Goal: Information Seeking & Learning: Learn about a topic

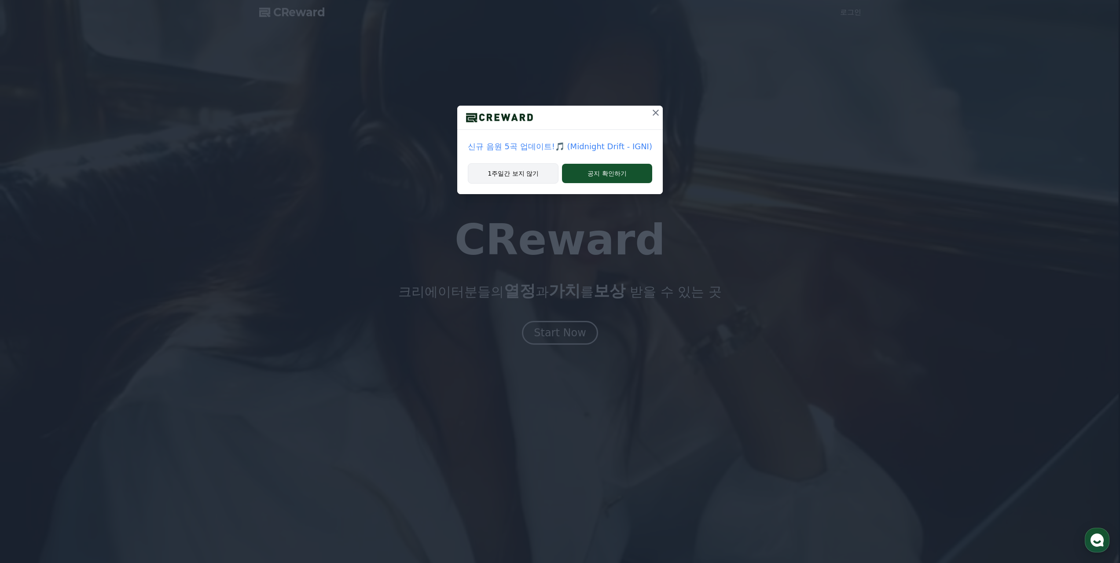
click at [535, 169] on button "1주일간 보지 않기" at bounding box center [513, 173] width 91 height 20
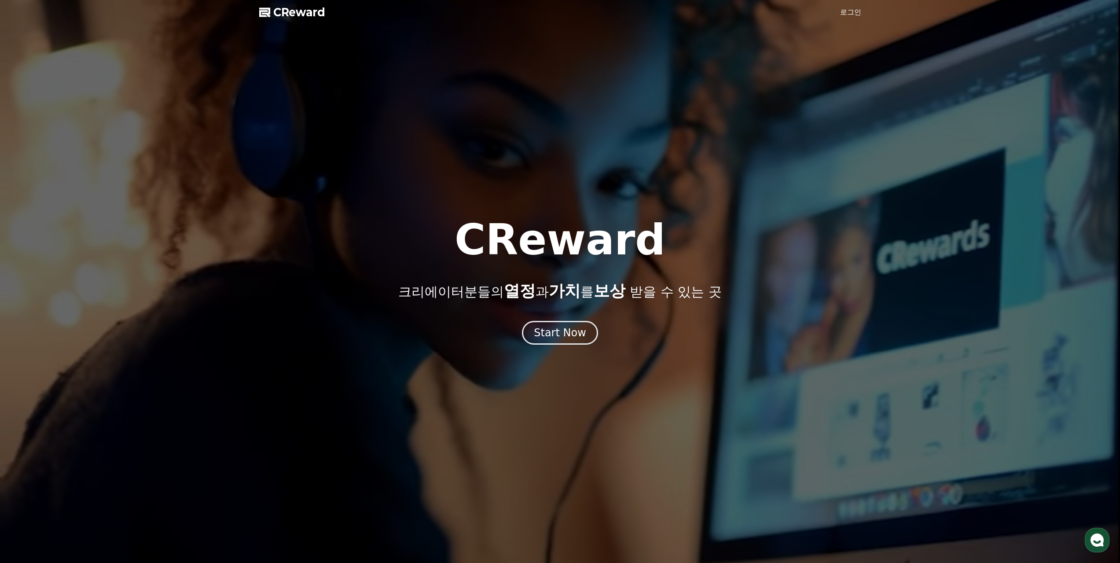
drag, startPoint x: 448, startPoint y: 52, endPoint x: 440, endPoint y: 52, distance: 8.4
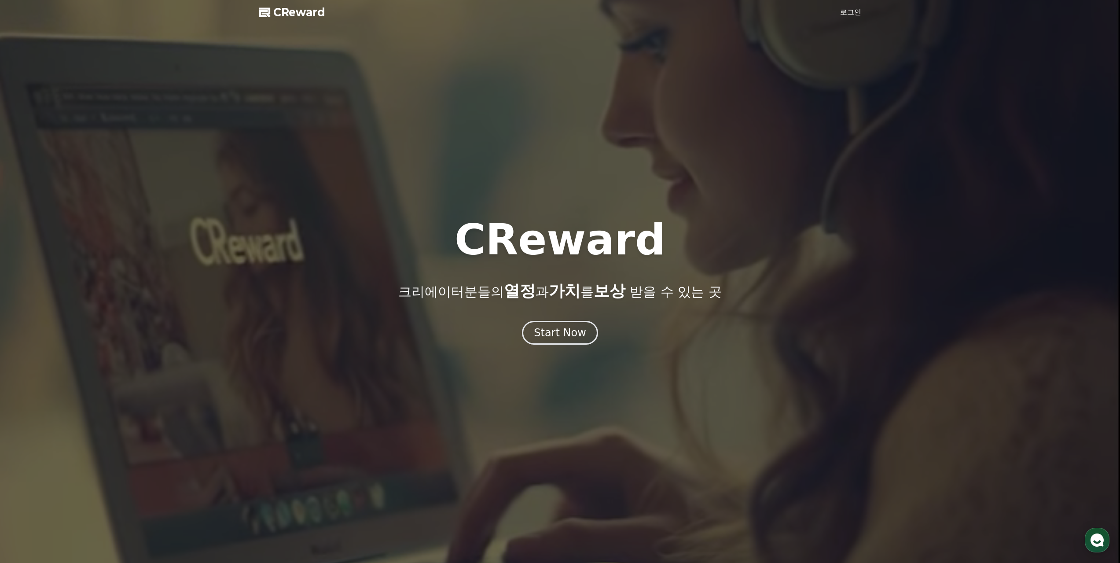
click at [446, 51] on div at bounding box center [560, 281] width 1120 height 563
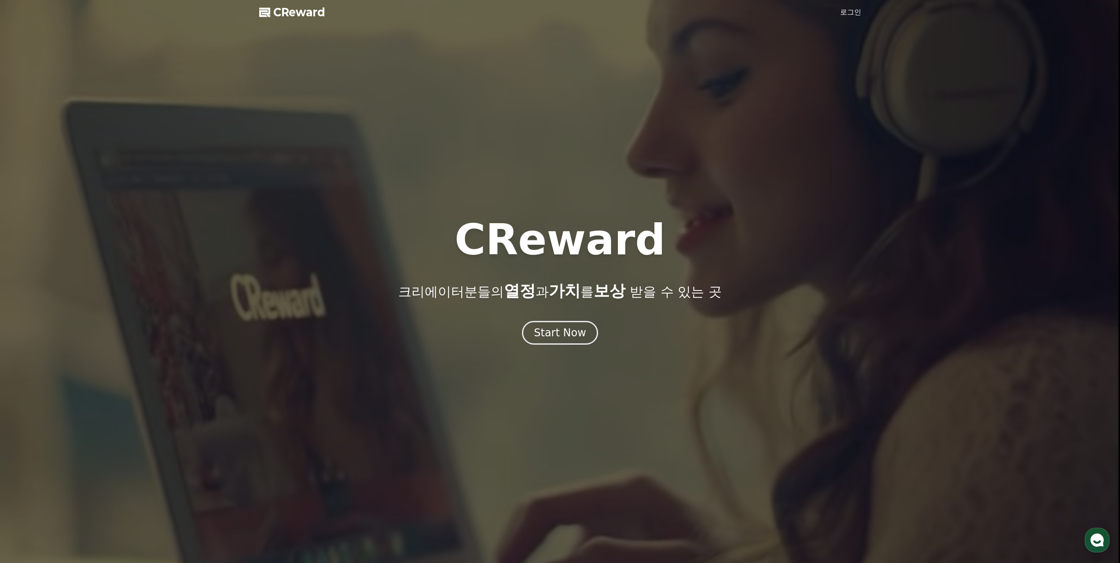
drag, startPoint x: 313, startPoint y: 25, endPoint x: 297, endPoint y: 15, distance: 18.4
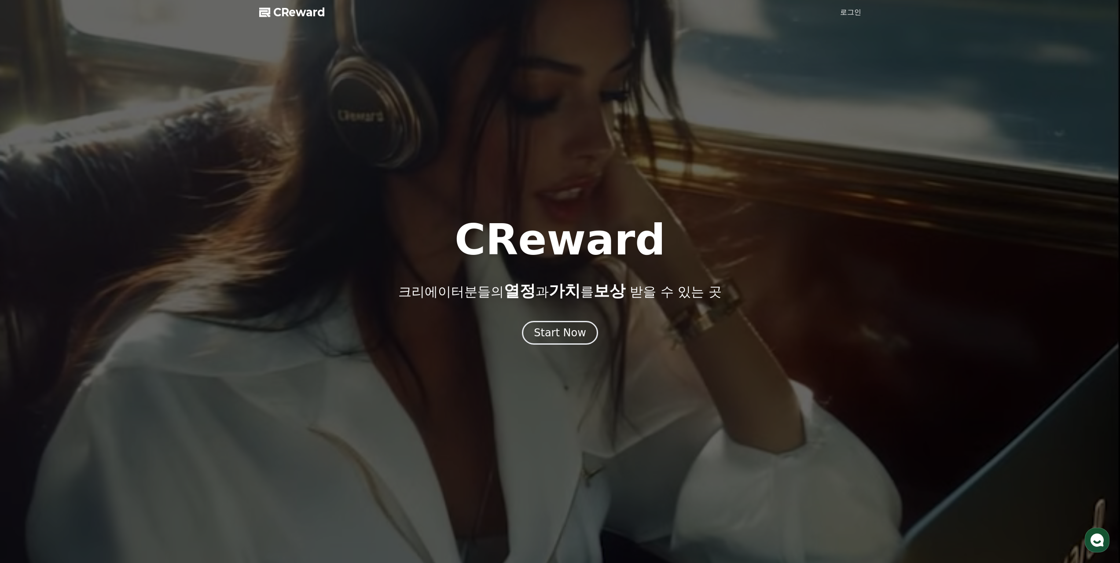
click at [312, 25] on div at bounding box center [560, 281] width 1120 height 563
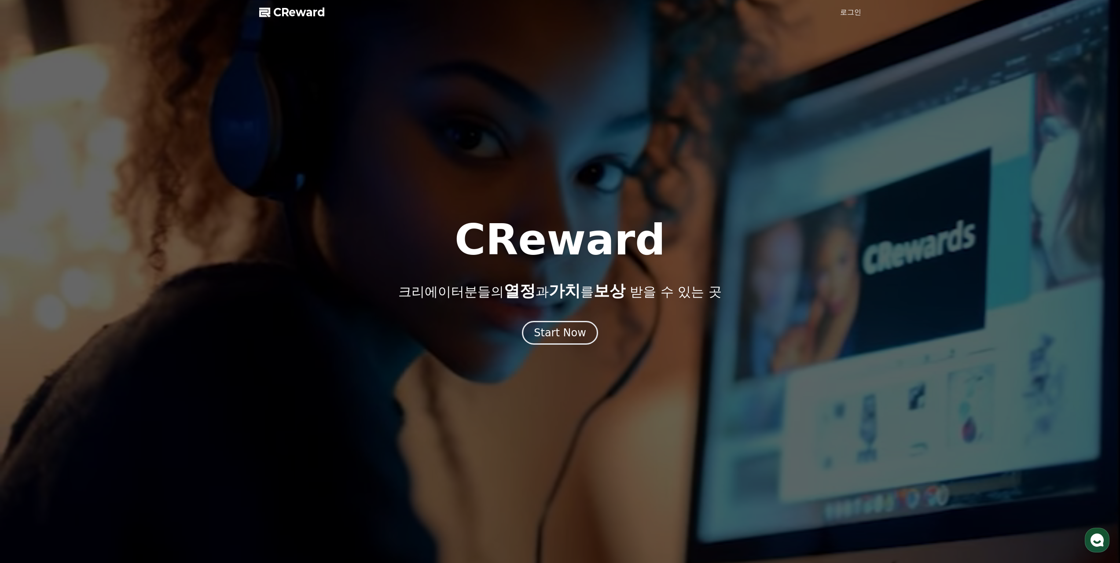
click at [295, 13] on span "CReward" at bounding box center [299, 12] width 52 height 14
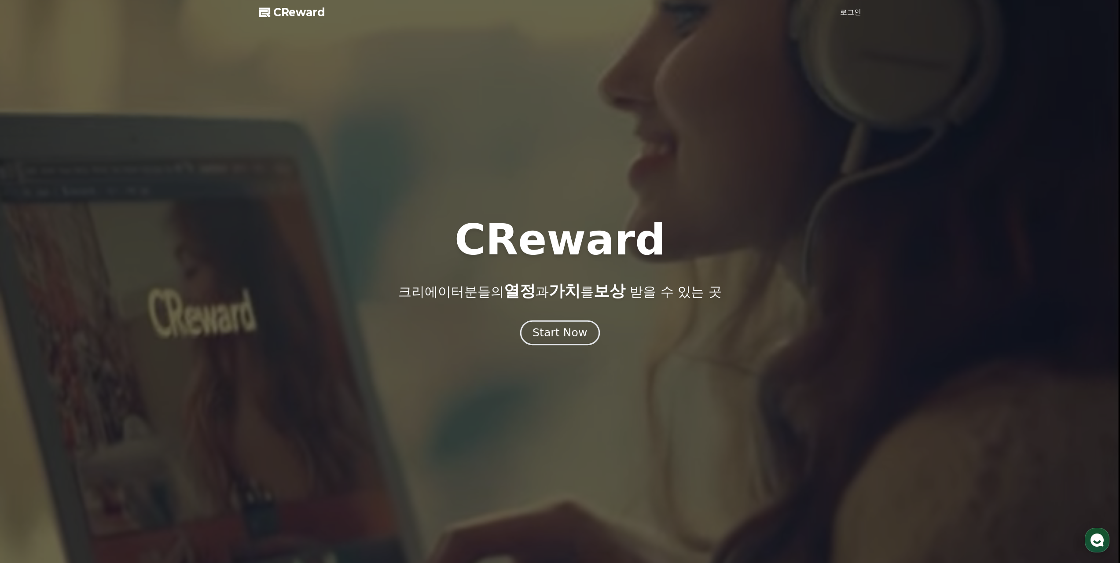
drag, startPoint x: 539, startPoint y: 328, endPoint x: 545, endPoint y: 324, distance: 7.9
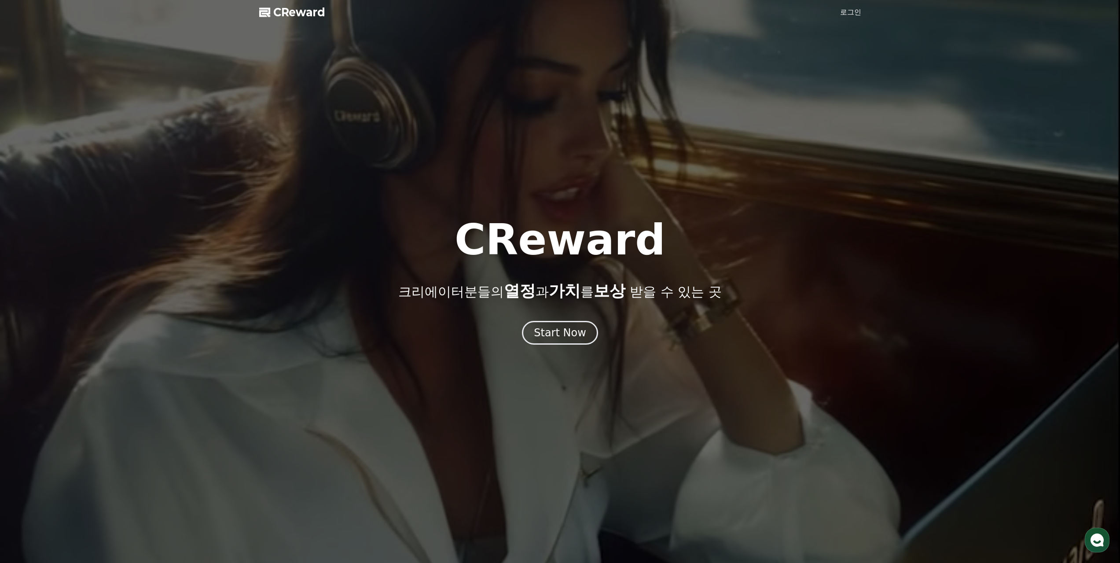
click at [1090, 538] on icon "button" at bounding box center [1097, 540] width 16 height 16
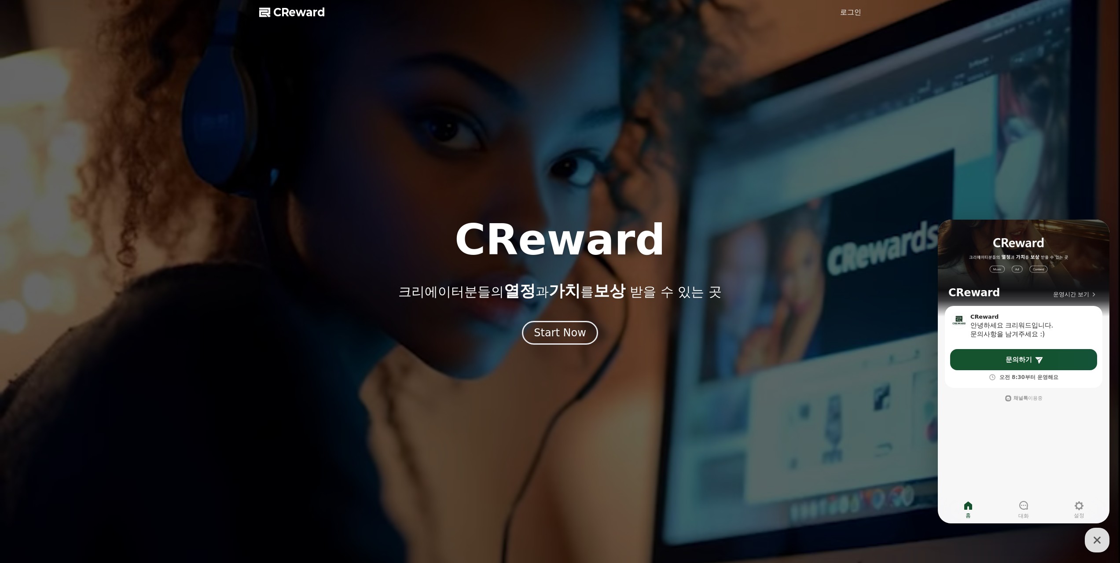
click at [828, 440] on div at bounding box center [560, 281] width 1120 height 563
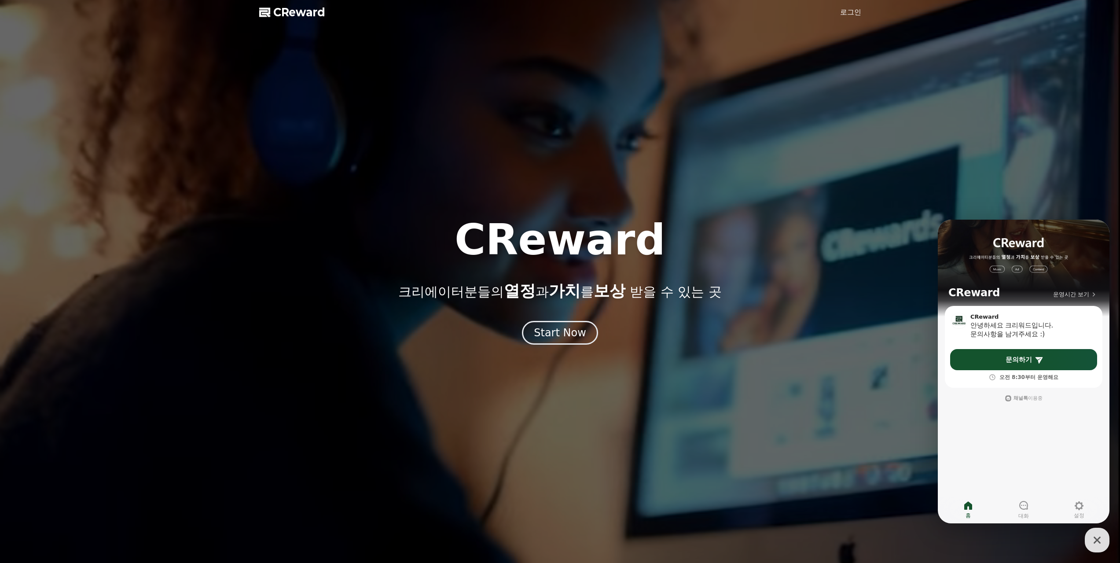
drag, startPoint x: 753, startPoint y: 422, endPoint x: 667, endPoint y: 369, distance: 101.1
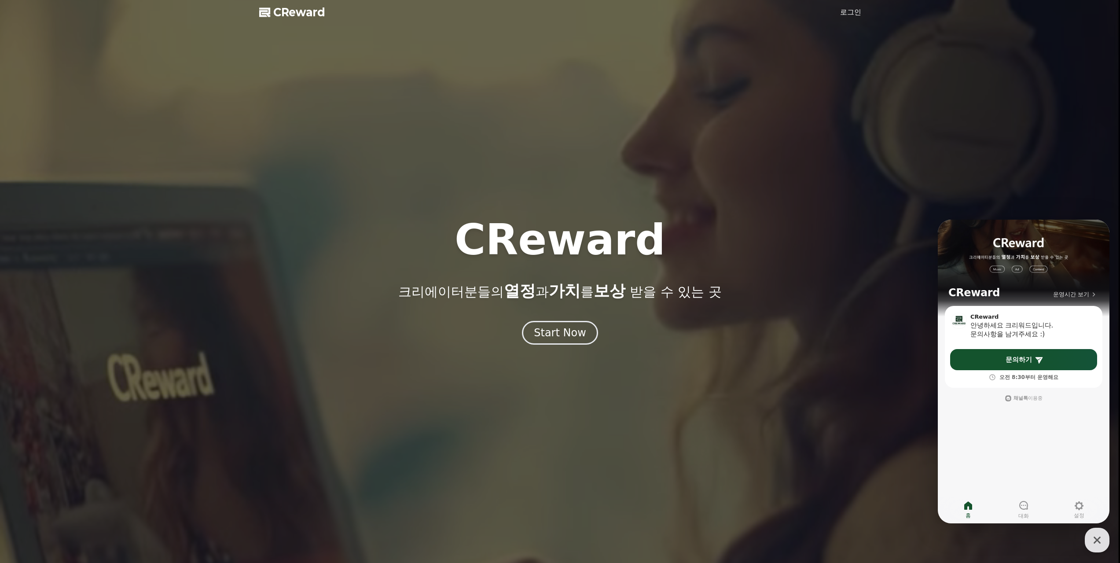
click at [753, 421] on div at bounding box center [560, 281] width 1120 height 563
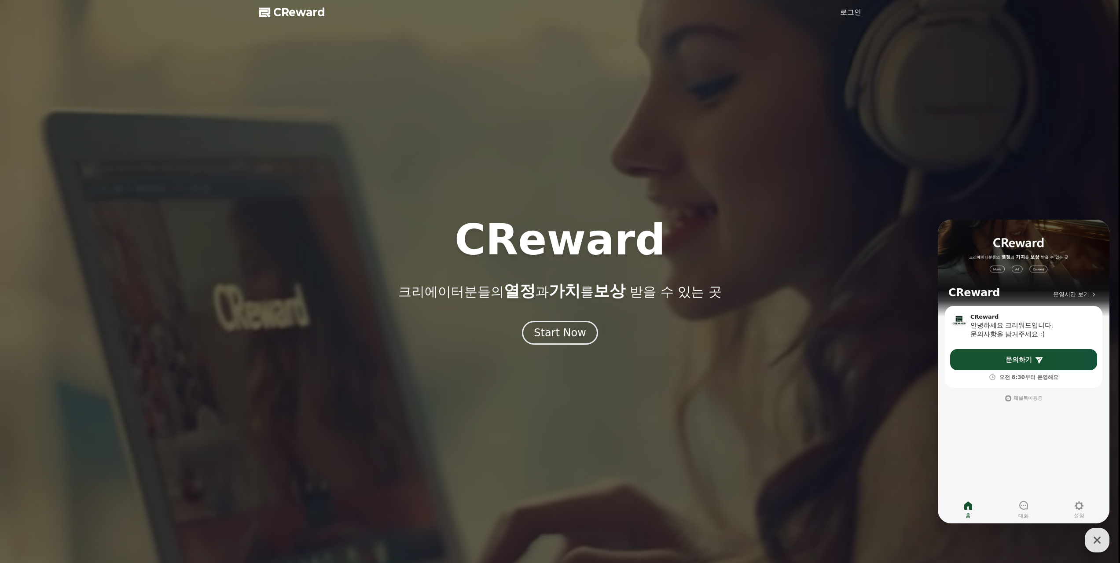
drag, startPoint x: 667, startPoint y: 369, endPoint x: 643, endPoint y: 362, distance: 24.4
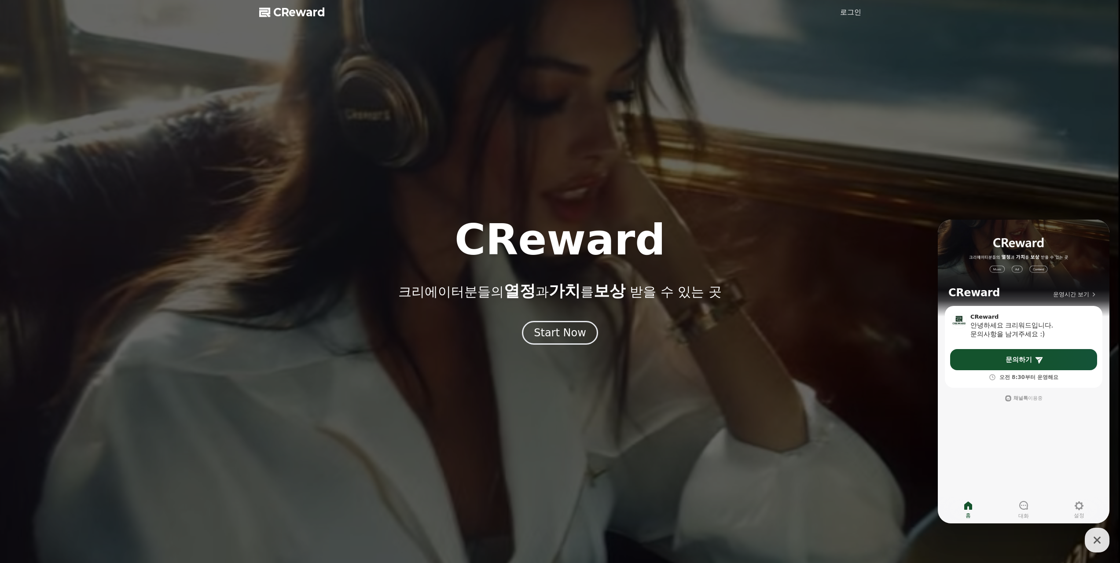
click at [651, 362] on div at bounding box center [560, 281] width 1120 height 563
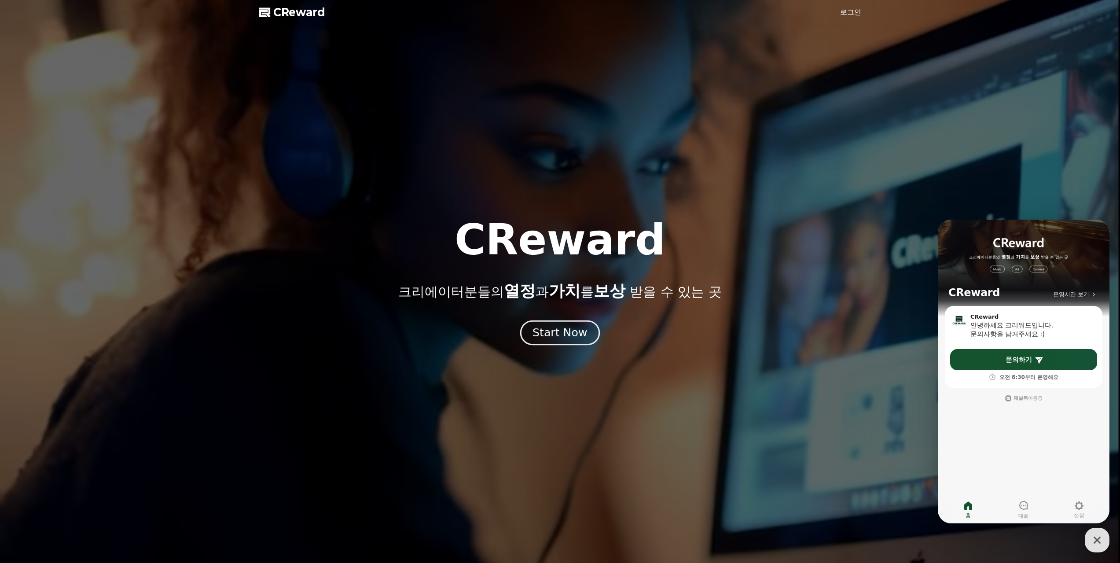
click at [566, 334] on div "Start Now" at bounding box center [560, 332] width 55 height 15
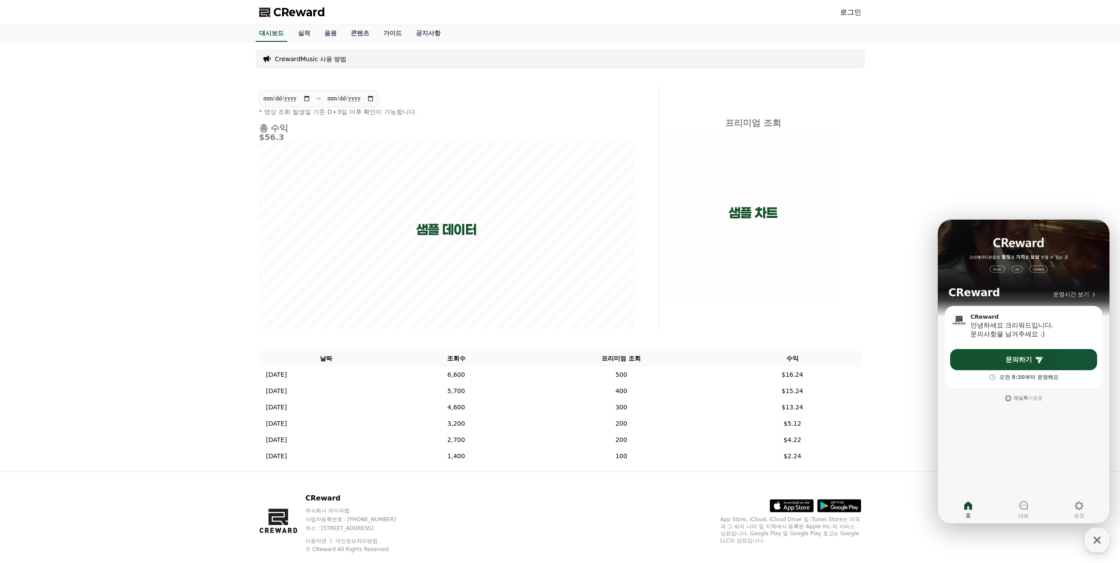
click at [54, 137] on div "**********" at bounding box center [560, 256] width 1120 height 429
click at [298, 36] on link "실적" at bounding box center [304, 33] width 26 height 17
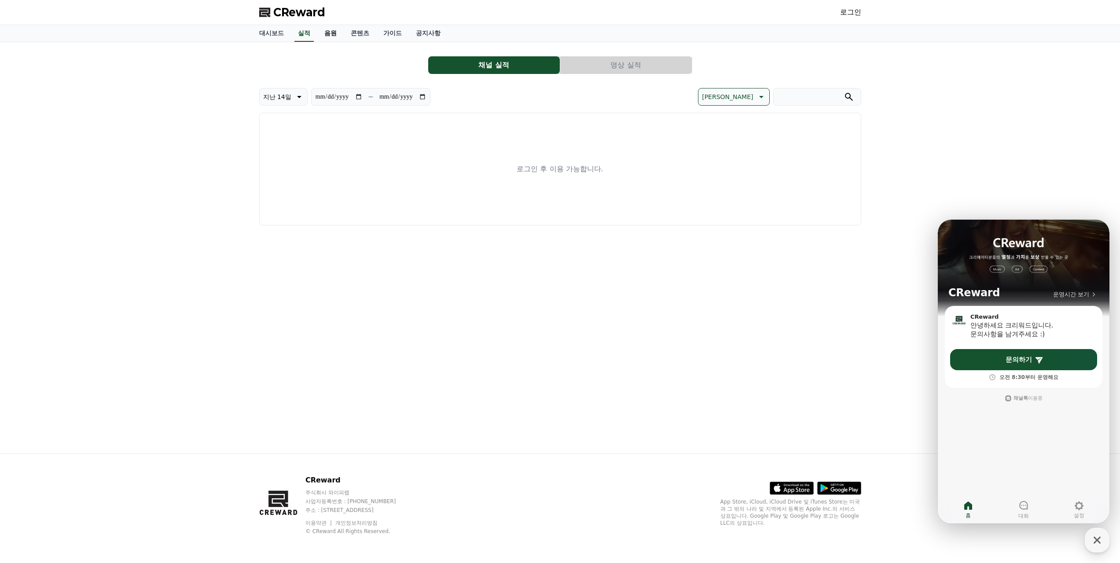
click at [323, 40] on link "음원" at bounding box center [330, 33] width 26 height 17
click at [323, 40] on link "음원" at bounding box center [330, 33] width 19 height 17
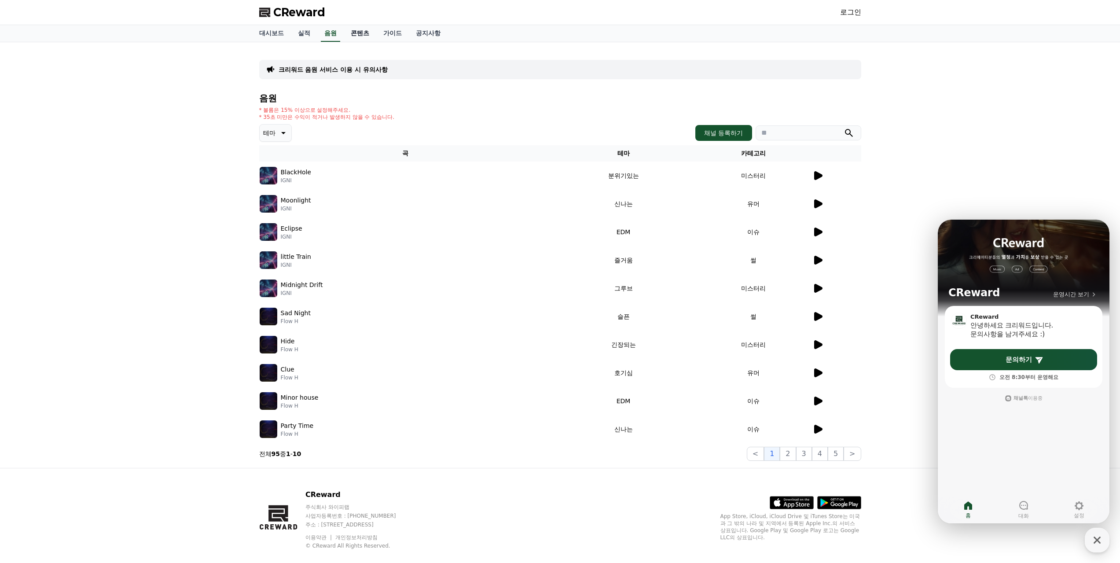
click at [352, 39] on link "콘텐츠" at bounding box center [360, 33] width 33 height 17
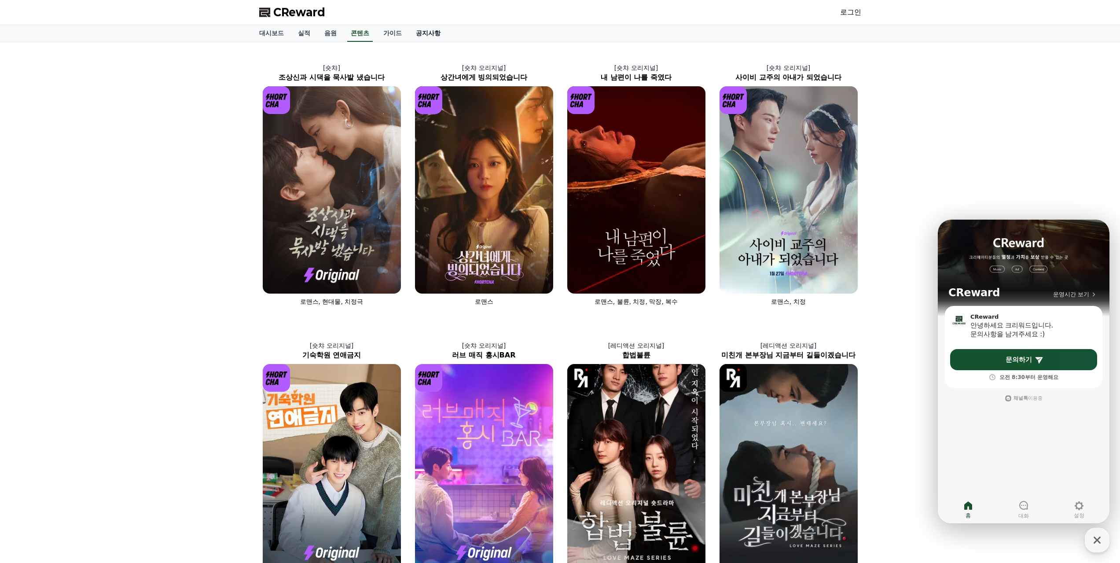
click at [417, 35] on link "공지사항" at bounding box center [428, 33] width 39 height 17
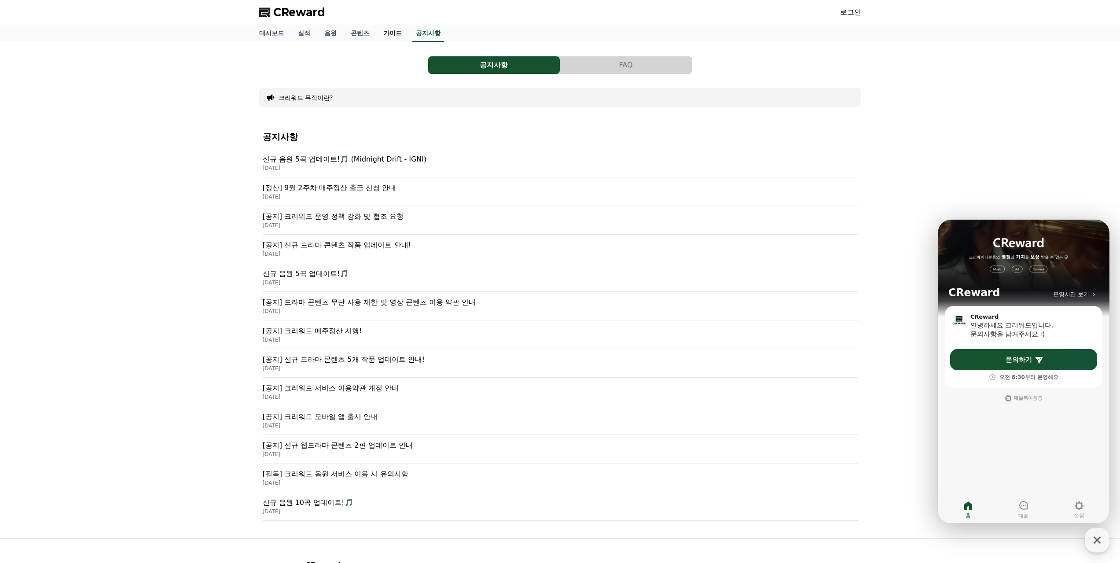
click at [395, 33] on link "가이드" at bounding box center [392, 33] width 33 height 17
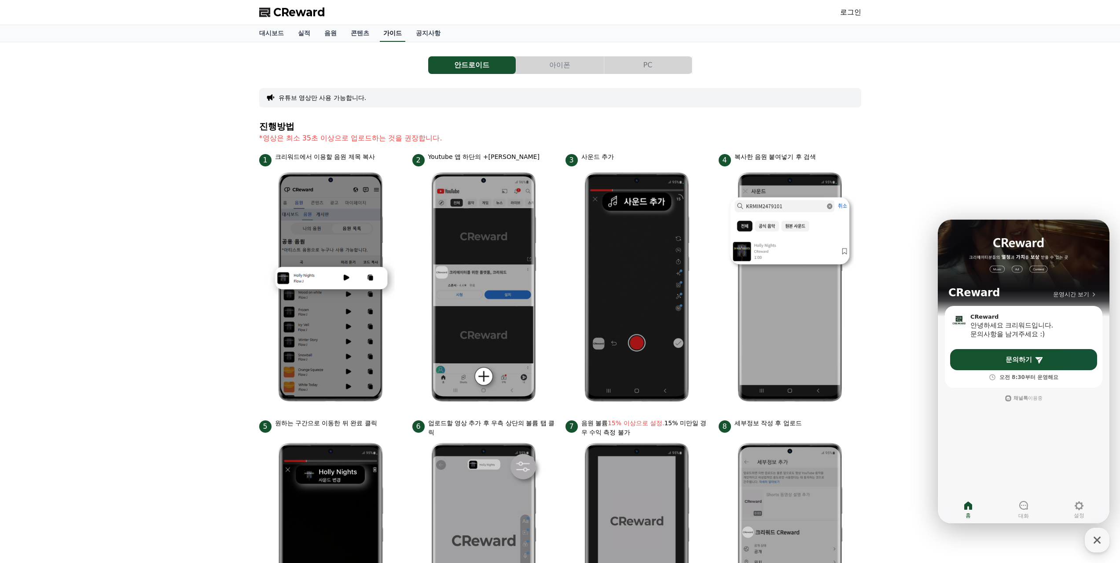
click at [380, 34] on link "가이드" at bounding box center [393, 33] width 26 height 17
click at [373, 36] on link "콘텐츠" at bounding box center [360, 33] width 33 height 17
click at [358, 36] on link "콘텐츠" at bounding box center [360, 33] width 26 height 17
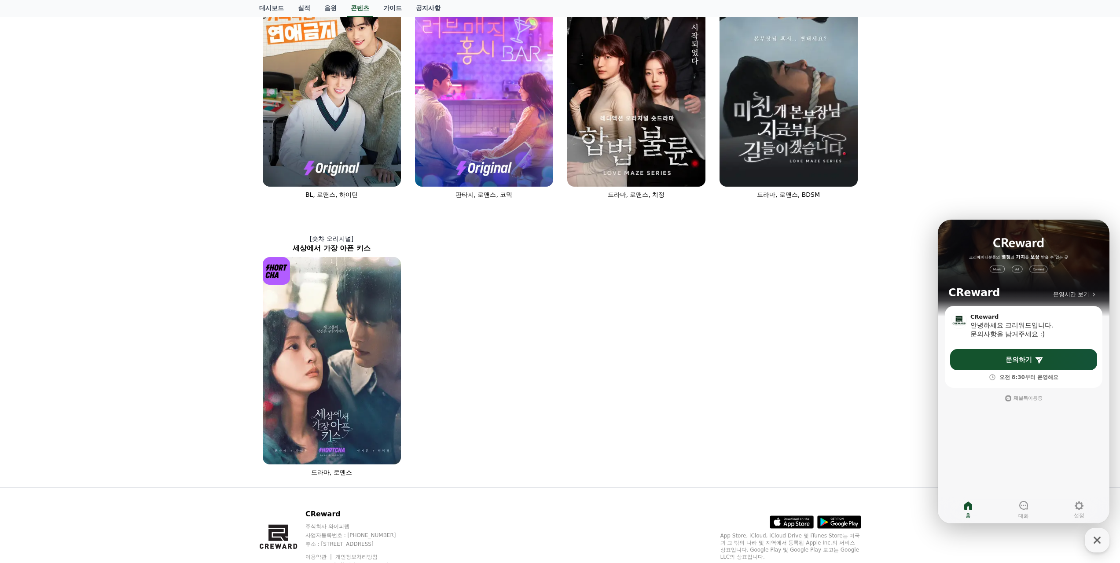
scroll to position [382, 0]
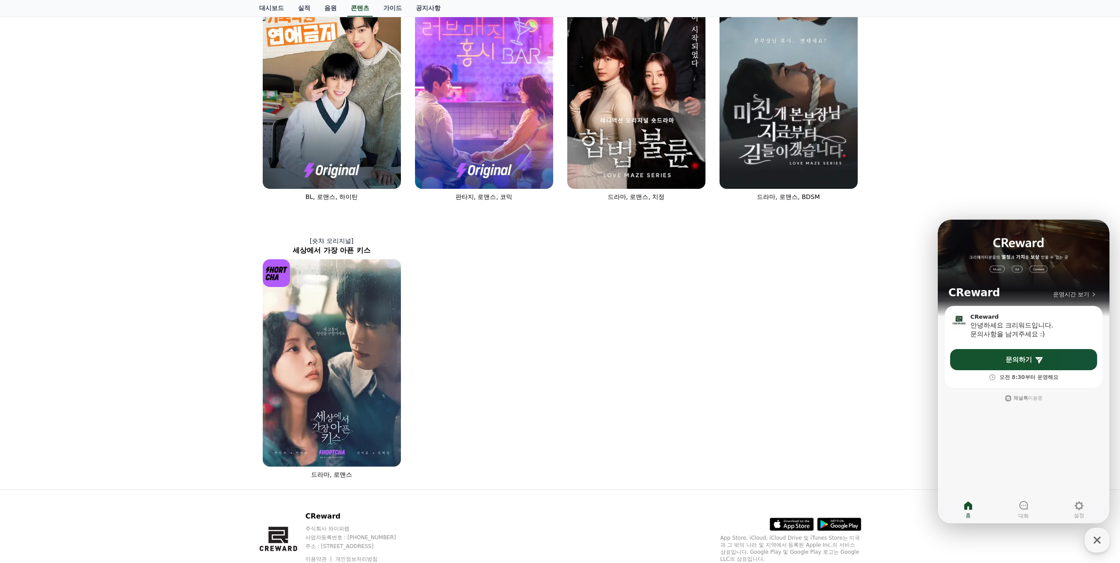
drag, startPoint x: 172, startPoint y: 131, endPoint x: 232, endPoint y: 128, distance: 60.3
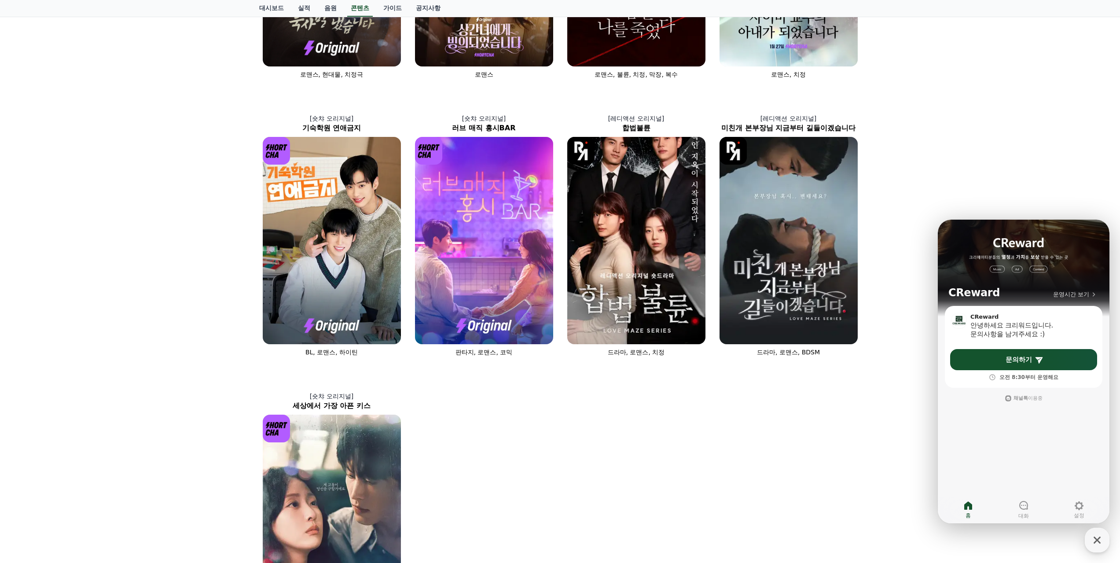
scroll to position [0, 0]
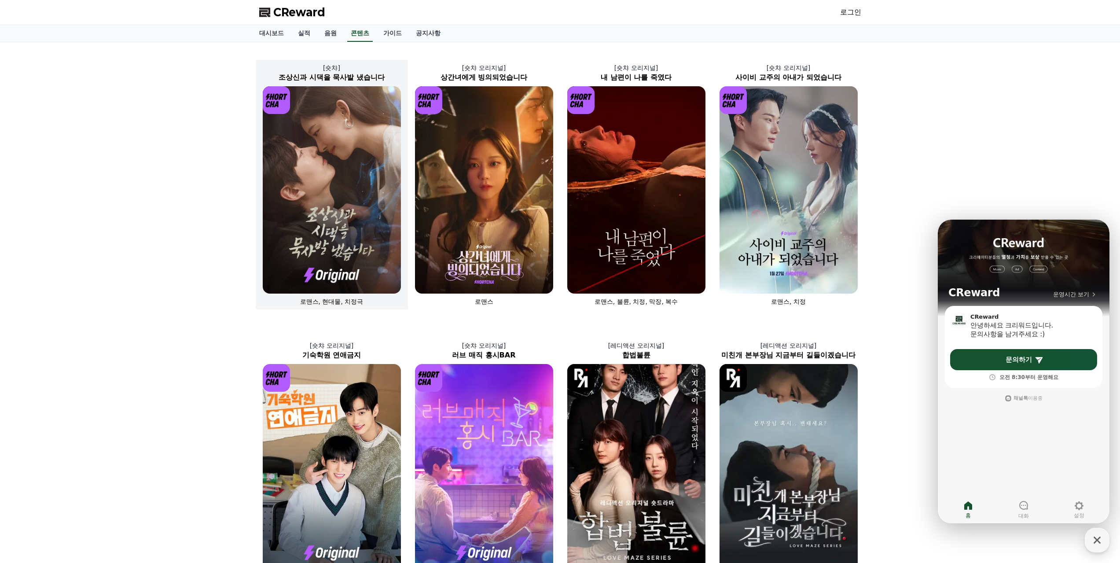
drag, startPoint x: 232, startPoint y: 128, endPoint x: 325, endPoint y: 74, distance: 107.5
click at [422, 35] on link "공지사항" at bounding box center [428, 33] width 39 height 17
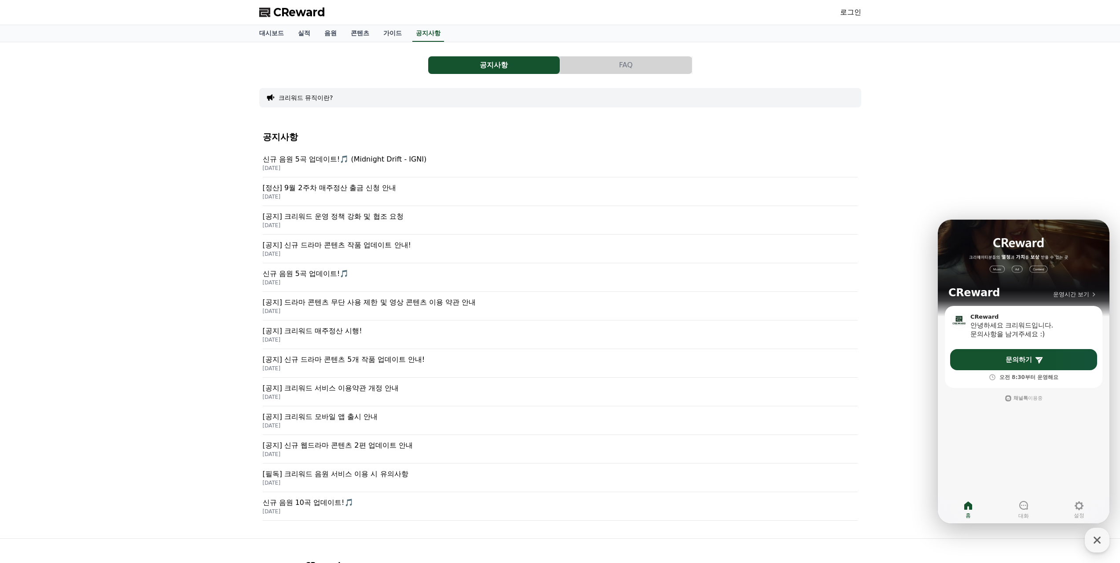
click at [367, 217] on p "[공지] 크리워드 운영 정책 강화 및 협조 요청" at bounding box center [560, 216] width 595 height 11
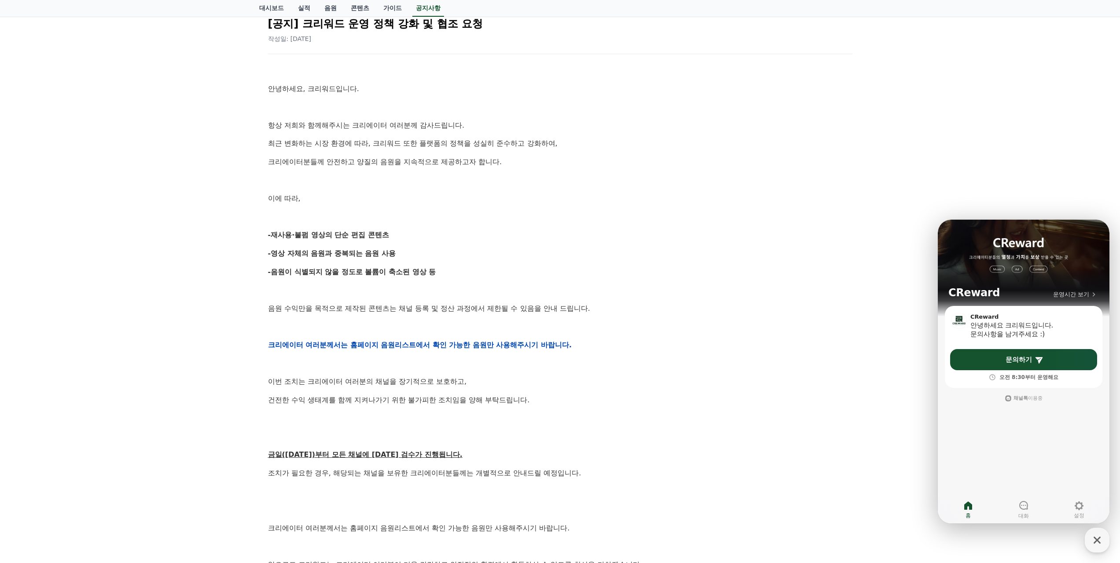
scroll to position [88, 0]
drag, startPoint x: 797, startPoint y: 203, endPoint x: 786, endPoint y: 200, distance: 11.0
click at [795, 202] on p "이에 따라," at bounding box center [560, 197] width 584 height 11
